Goal: Task Accomplishment & Management: Manage account settings

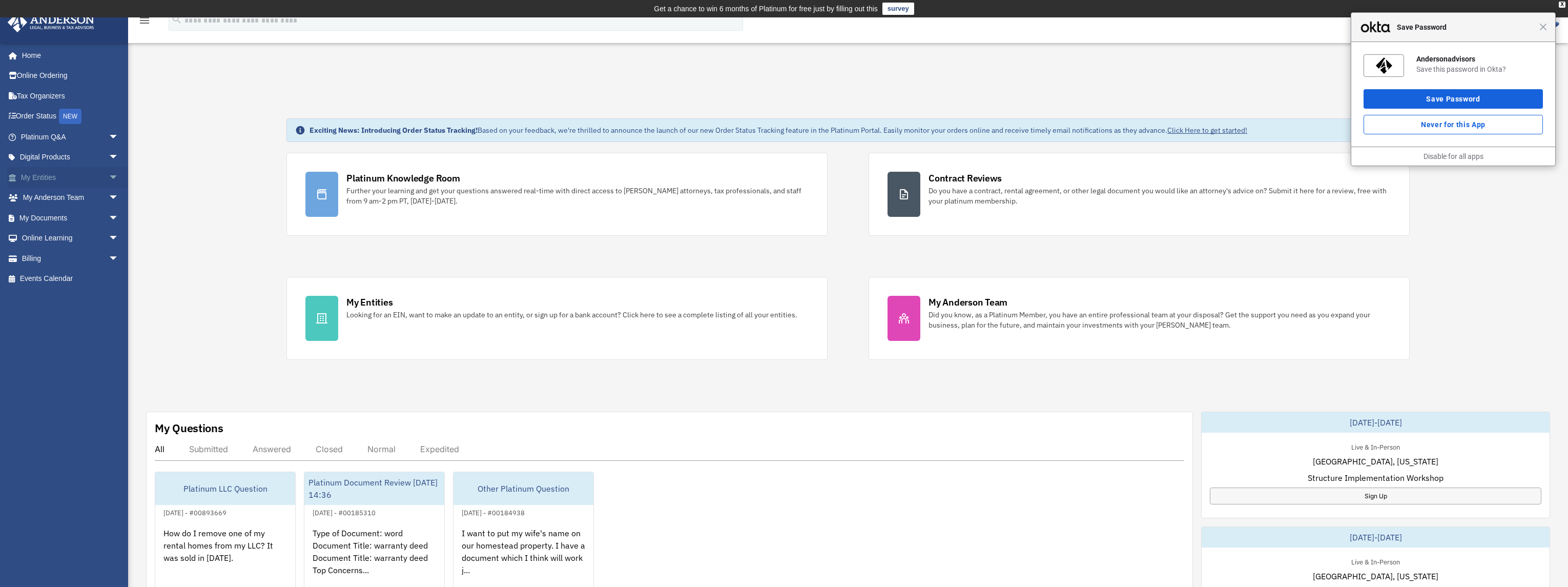
click at [108, 177] on span "arrow_drop_down" at bounding box center [119, 177] width 21 height 21
click at [108, 177] on span "arrow_drop_up" at bounding box center [119, 177] width 21 height 21
click at [108, 199] on span "arrow_drop_down" at bounding box center [119, 198] width 21 height 21
click at [108, 198] on span "arrow_drop_up" at bounding box center [119, 198] width 21 height 21
click at [108, 217] on span "arrow_drop_down" at bounding box center [119, 218] width 21 height 21
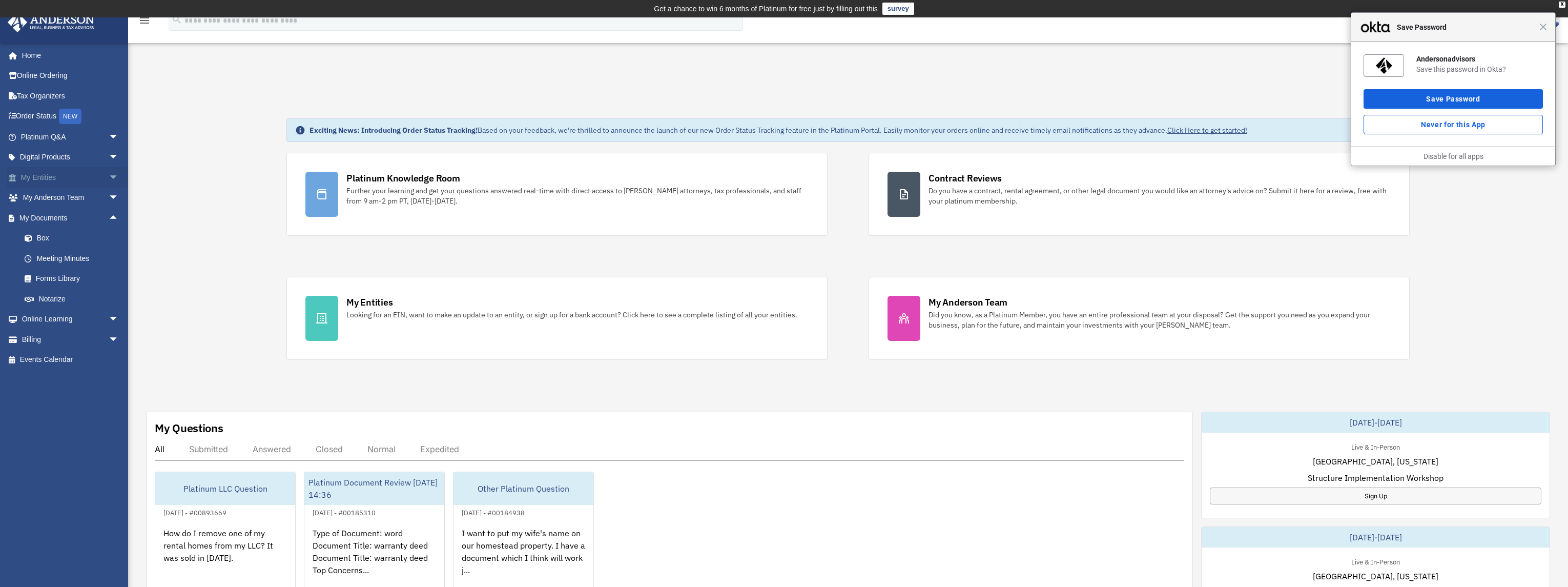
click at [108, 176] on span "arrow_drop_down" at bounding box center [119, 177] width 21 height 21
click at [108, 338] on span "arrow_drop_up" at bounding box center [119, 339] width 21 height 21
click at [108, 378] on span "arrow_drop_down" at bounding box center [119, 380] width 21 height 21
click at [76, 398] on link "$ Open Invoices" at bounding box center [74, 401] width 120 height 21
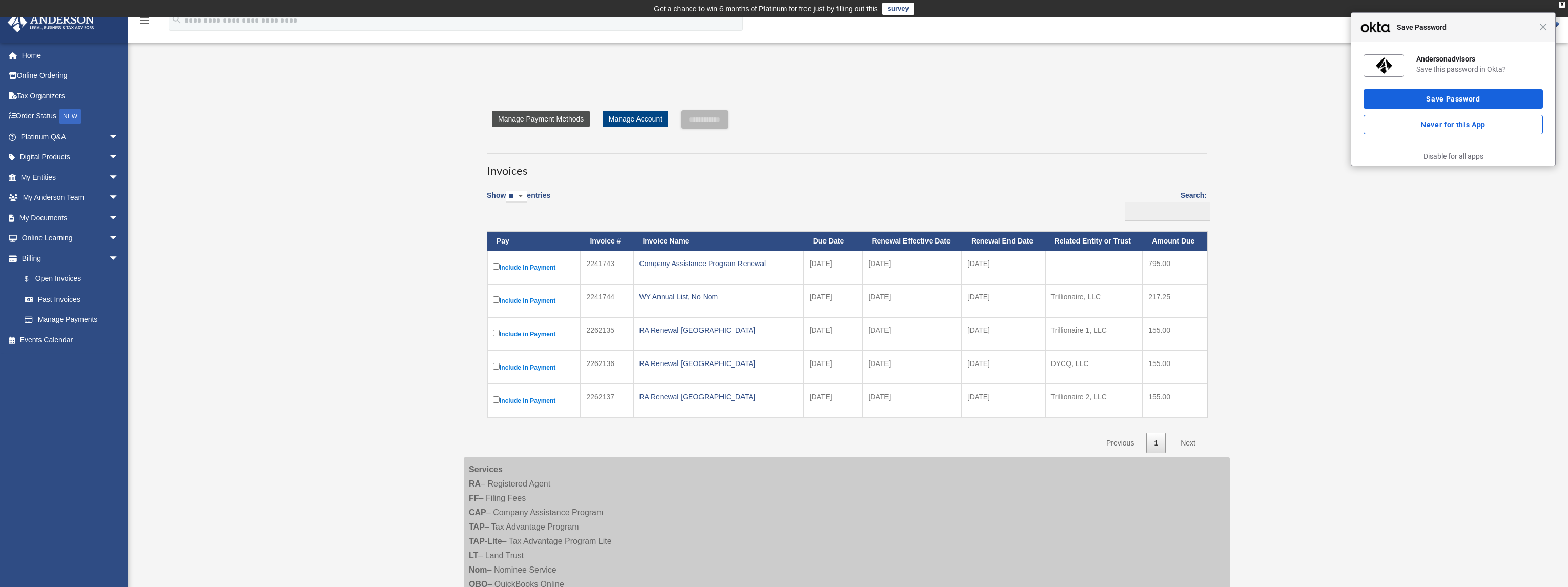
click at [544, 117] on link "Manage Payment Methods" at bounding box center [541, 119] width 98 height 16
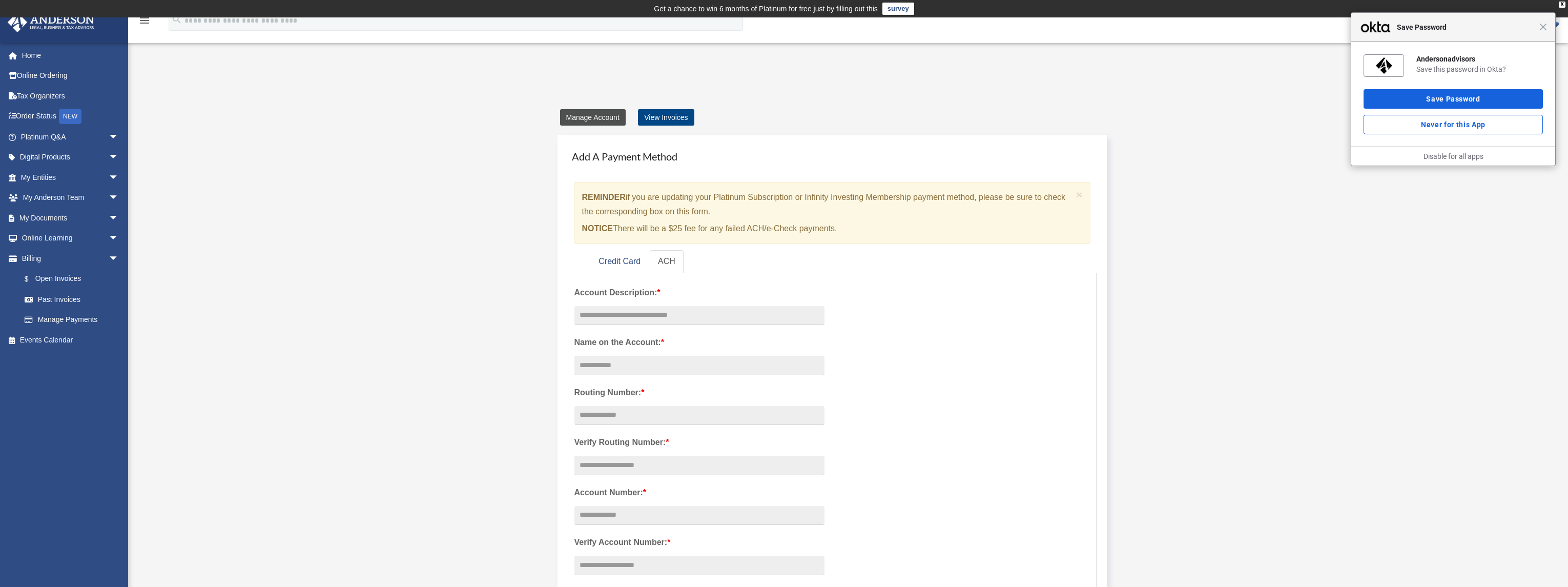
click at [600, 115] on link "Manage Account" at bounding box center [593, 117] width 66 height 16
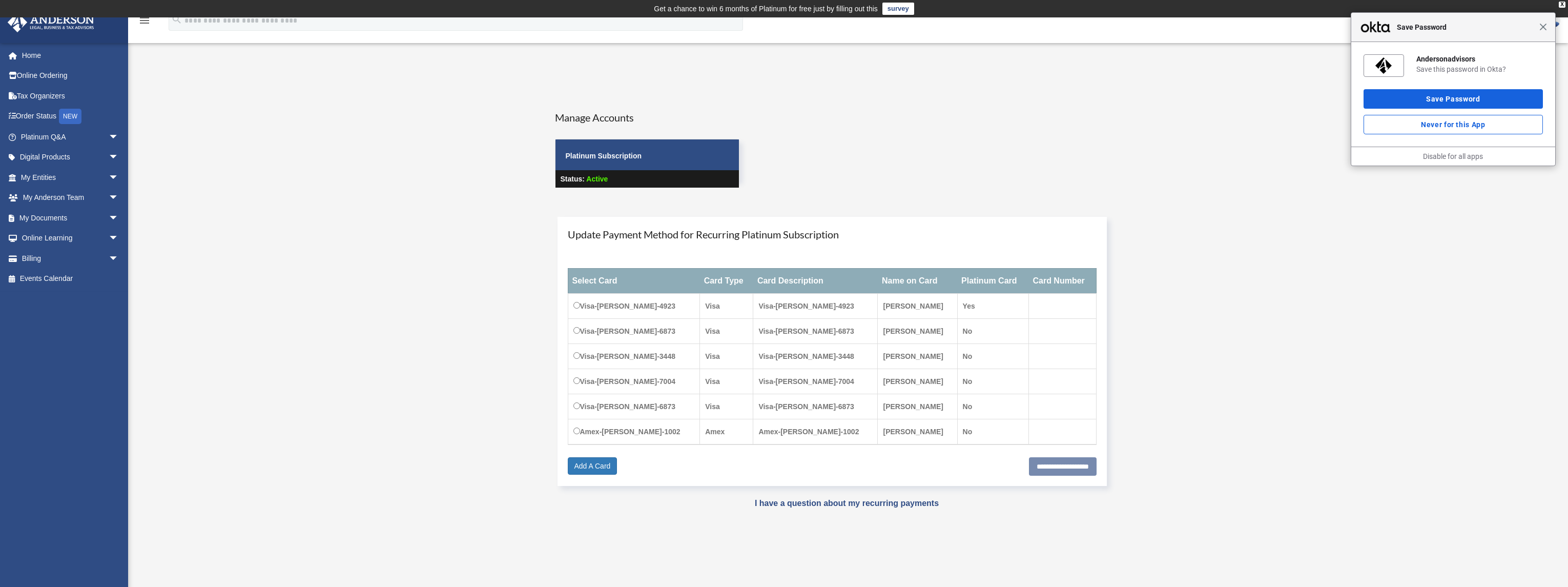
click at [1546, 29] on span "Close" at bounding box center [1543, 27] width 8 height 8
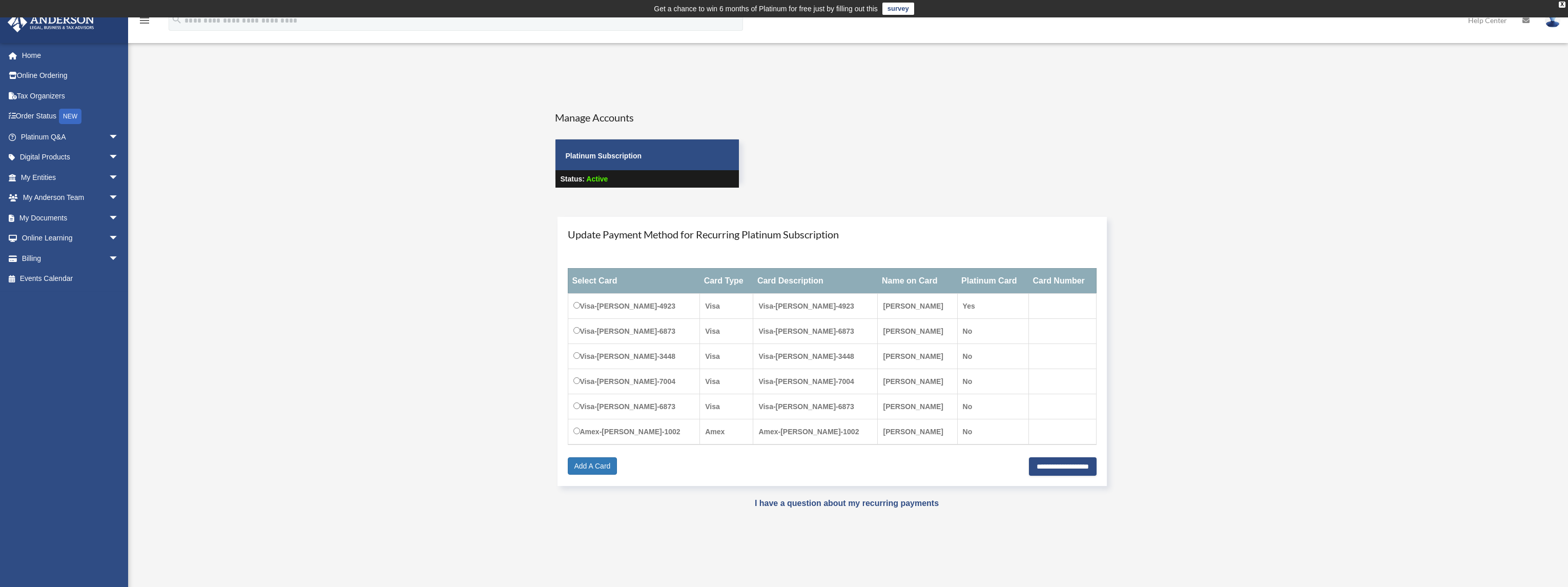
click at [578, 400] on td "Visa-[PERSON_NAME]-6873" at bounding box center [634, 406] width 132 height 25
click at [1040, 465] on input "**********" at bounding box center [1062, 466] width 68 height 18
type input "**********"
click at [108, 256] on span "arrow_drop_down" at bounding box center [119, 258] width 21 height 21
click at [74, 316] on link "Manage Payments" at bounding box center [74, 320] width 120 height 21
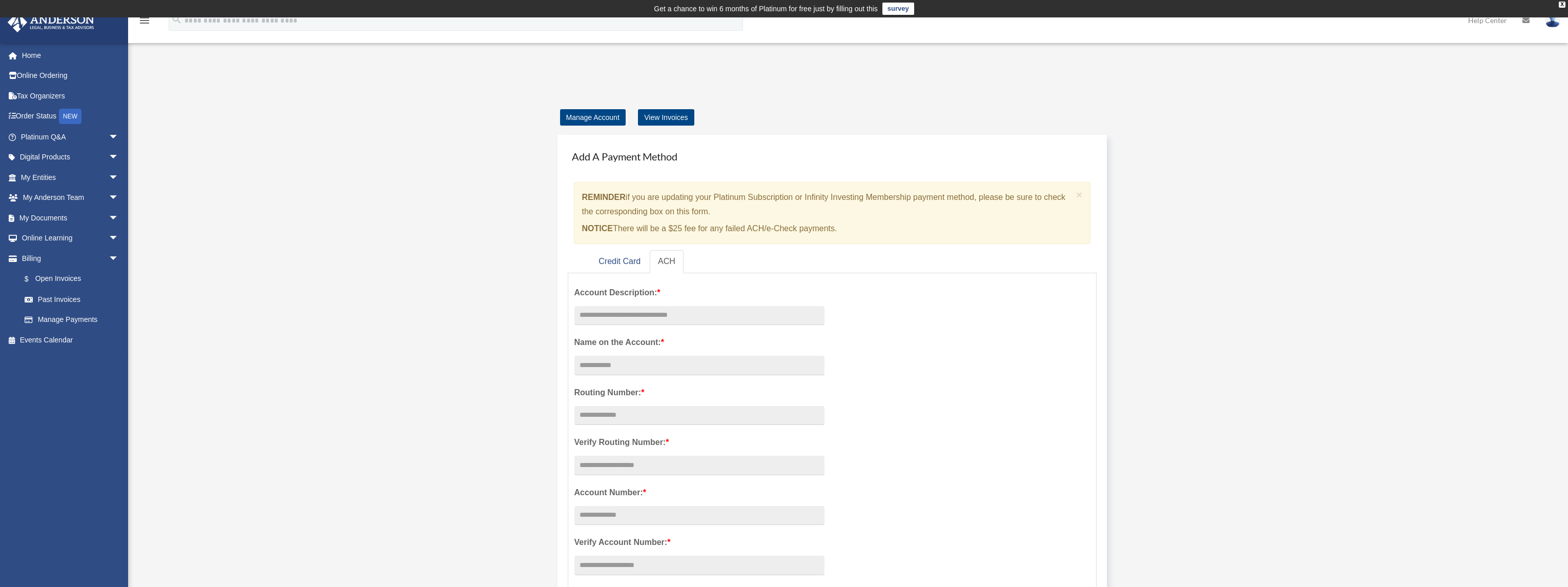
click at [588, 251] on ul "Credit Card ACH" at bounding box center [833, 262] width 530 height 23
click at [614, 262] on link "Credit Card" at bounding box center [620, 262] width 58 height 23
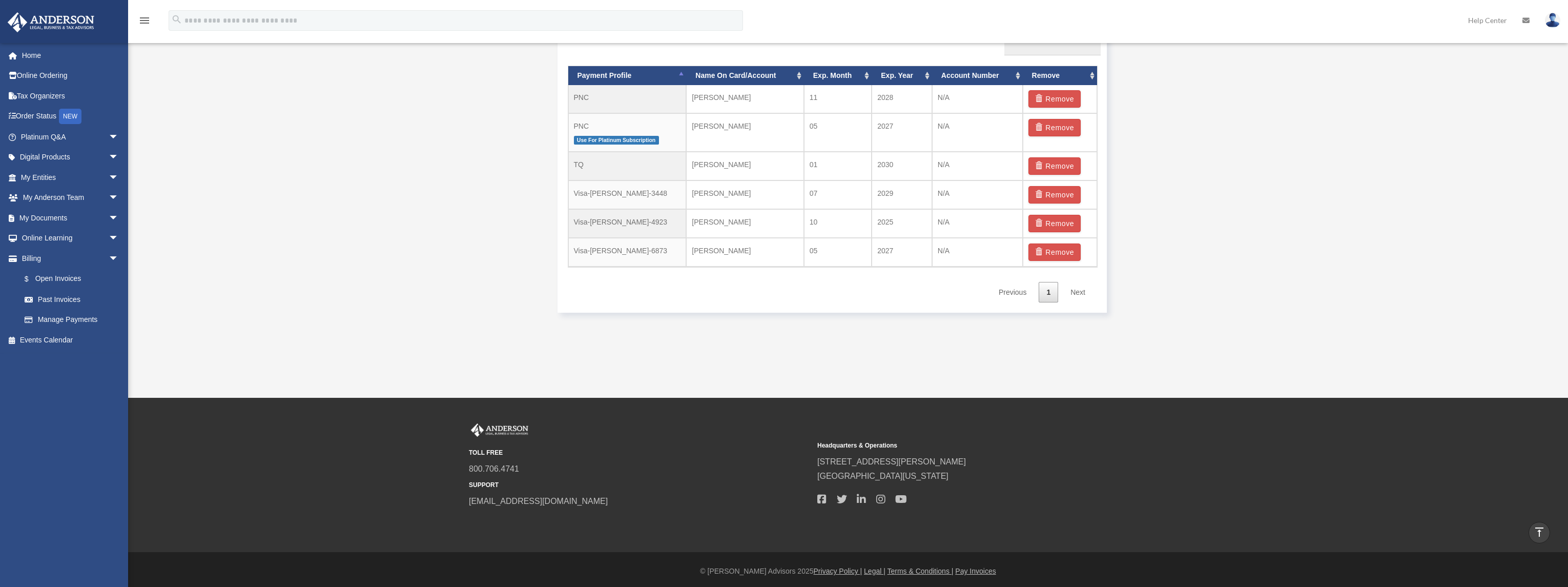
scroll to position [523, 0]
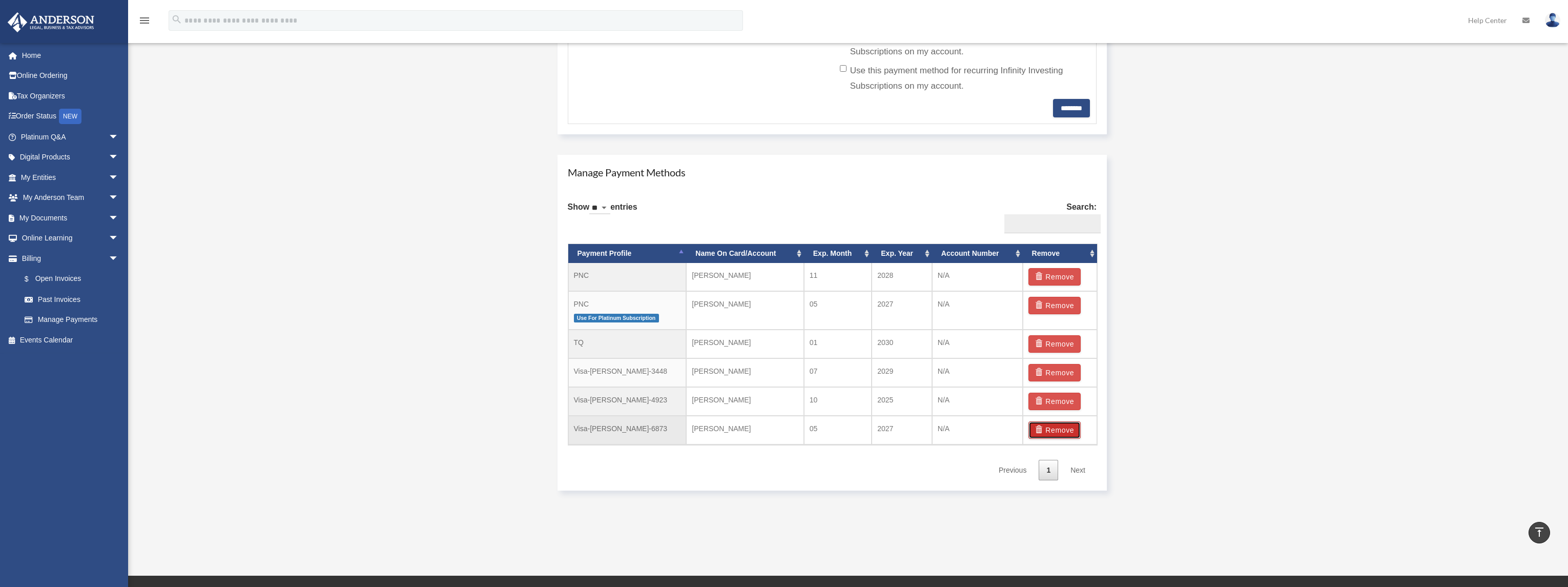
click at [1054, 423] on button "Remove" at bounding box center [1055, 430] width 53 height 18
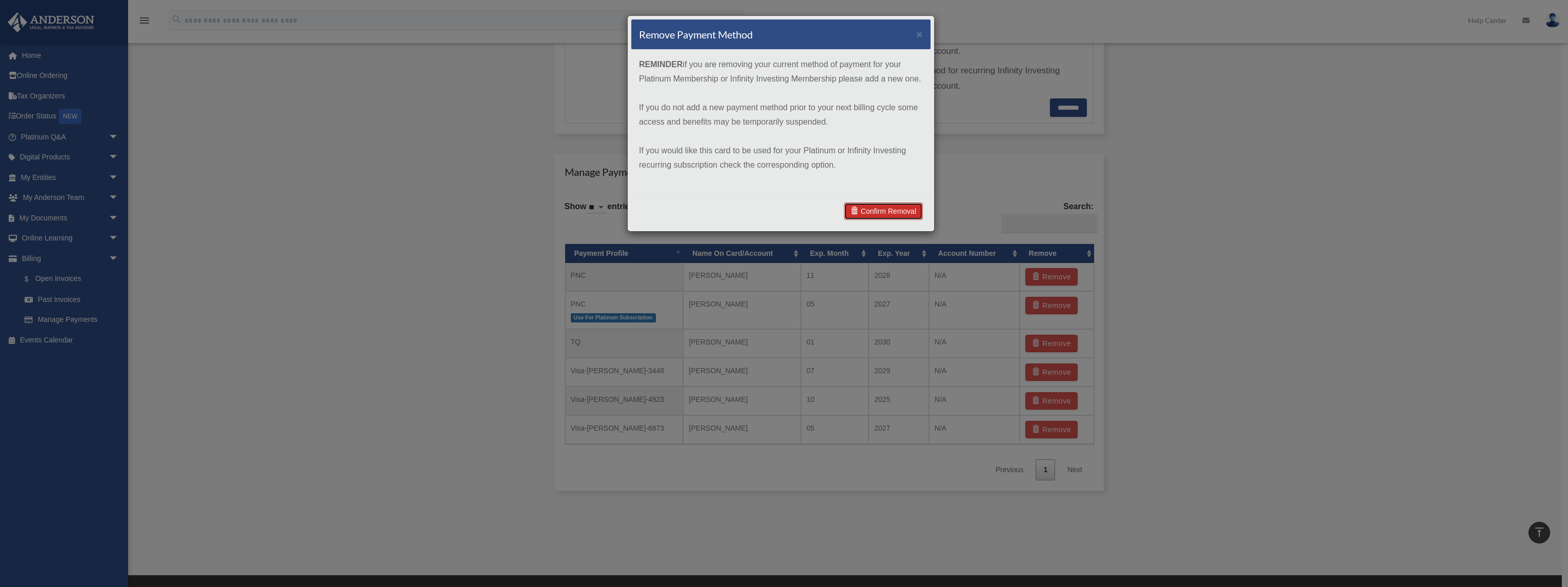
click at [881, 206] on link "Confirm Removal" at bounding box center [883, 211] width 79 height 18
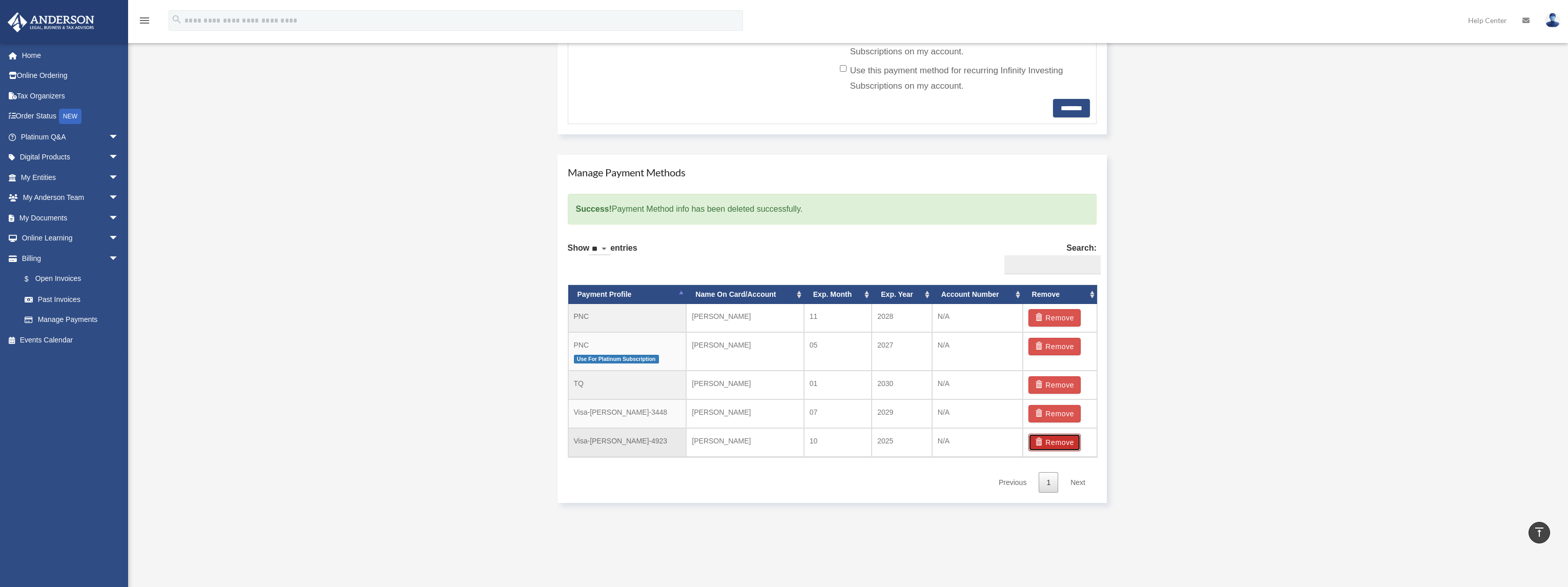
click at [1045, 438] on span "button" at bounding box center [1040, 442] width 11 height 7
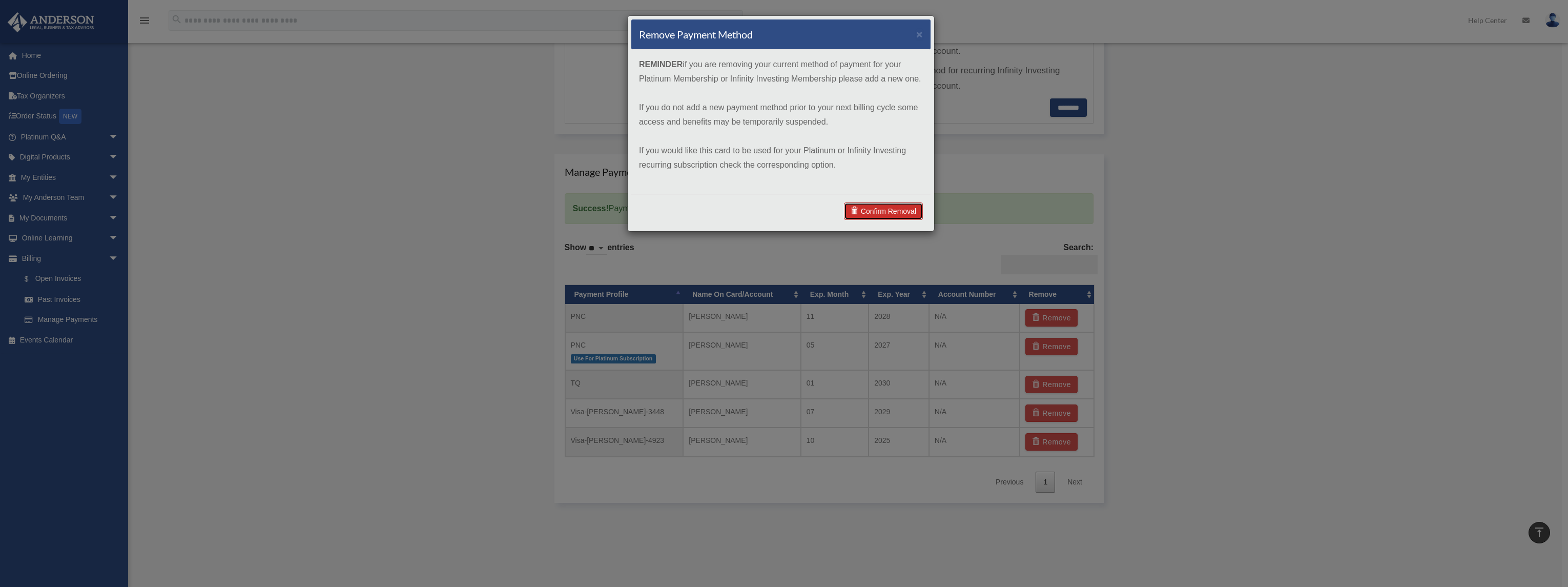
click at [890, 207] on link "Confirm Removal" at bounding box center [883, 211] width 79 height 18
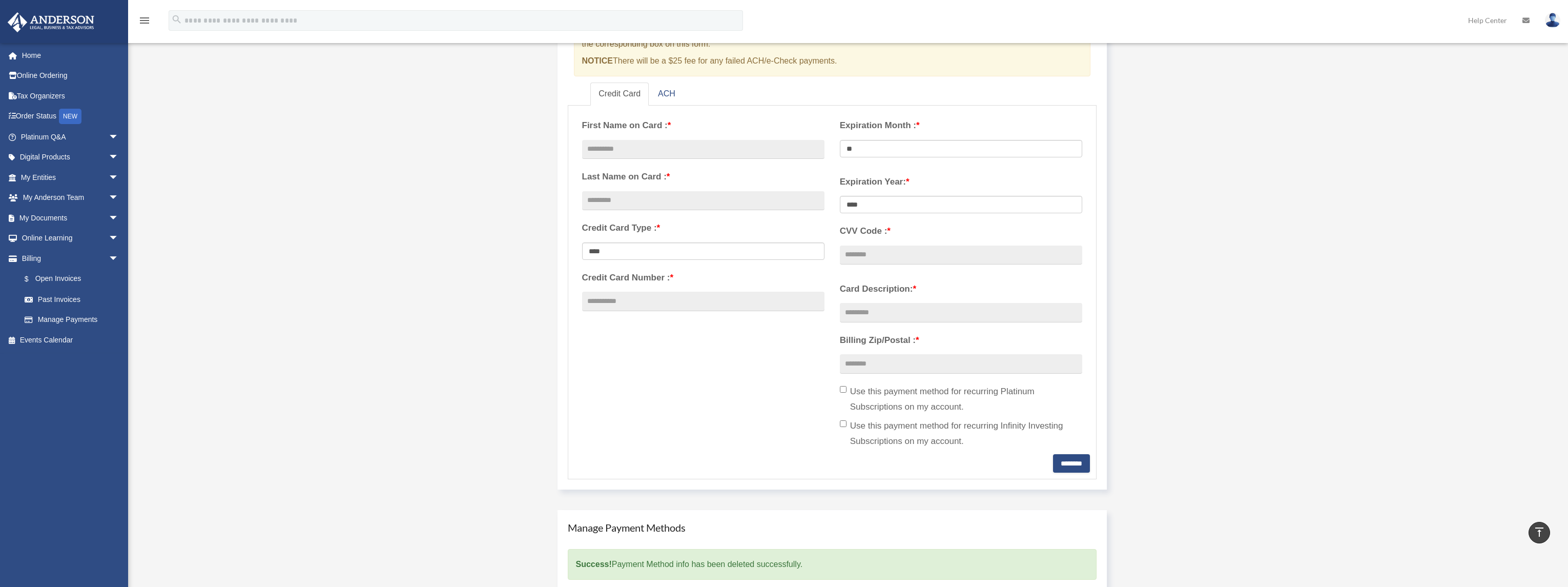
scroll to position [0, 0]
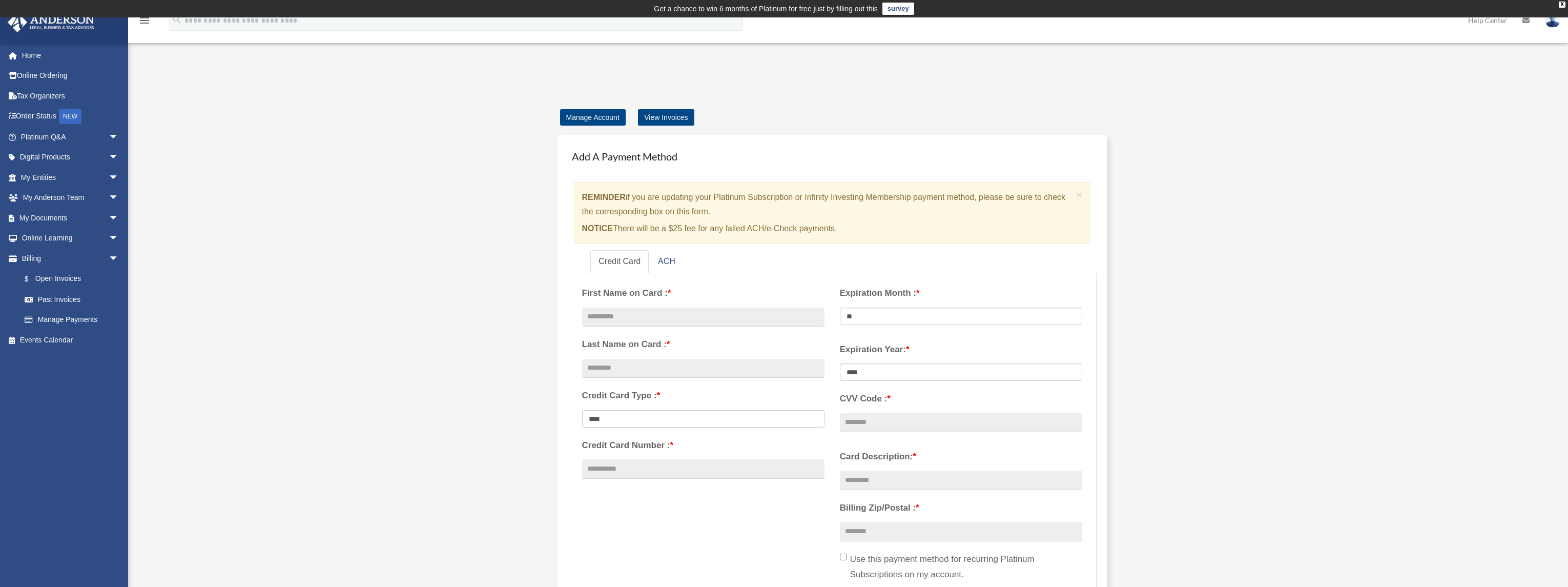
click at [1555, 23] on img at bounding box center [1552, 20] width 15 height 15
click at [1372, 86] on link "Logout" at bounding box center [1399, 90] width 102 height 21
